Goal: Task Accomplishment & Management: Manage account settings

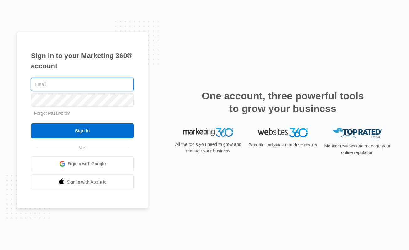
type input "[EMAIL_ADDRESS][DOMAIN_NAME]"
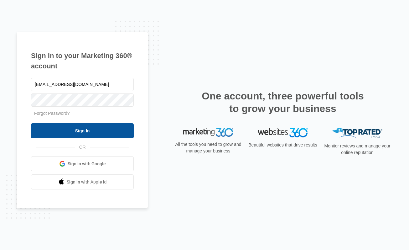
click at [87, 132] on input "Sign In" at bounding box center [82, 130] width 103 height 15
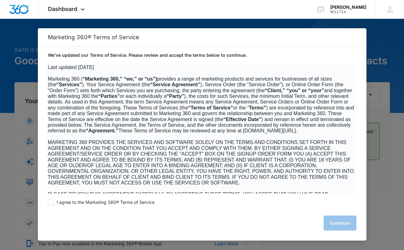
drag, startPoint x: 49, startPoint y: 203, endPoint x: 57, endPoint y: 205, distance: 8.0
click at [49, 203] on span at bounding box center [51, 202] width 6 height 6
click at [49, 203] on input "I agree to the Marketing 360® Terms of Service" at bounding box center [51, 202] width 6 height 6
checkbox input "true"
click at [332, 225] on button "Continue" at bounding box center [340, 222] width 33 height 15
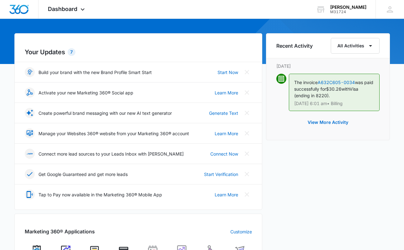
scroll to position [49, 0]
click at [31, 132] on icon at bounding box center [30, 153] width 6 height 43
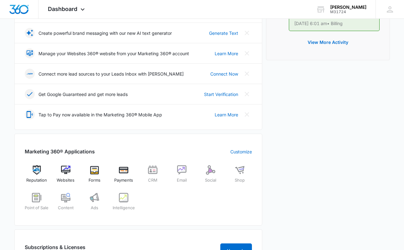
scroll to position [134, 0]
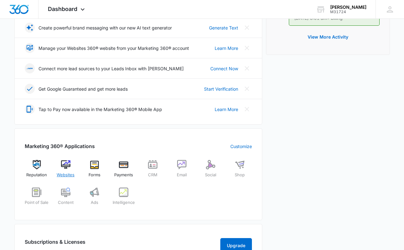
click at [62, 165] on img at bounding box center [65, 164] width 9 height 9
